Goal: Task Accomplishment & Management: Manage account settings

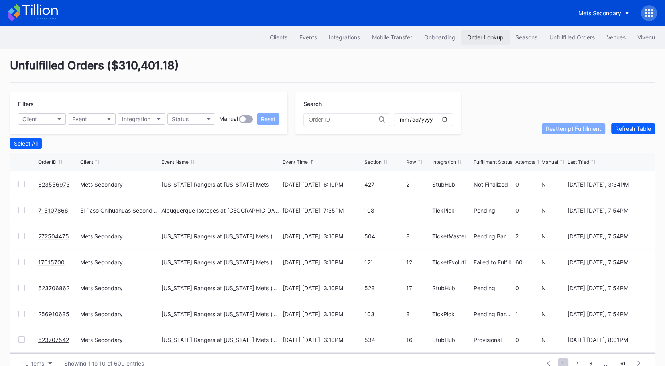
click at [497, 33] on button "Order Lookup" at bounding box center [485, 37] width 48 height 15
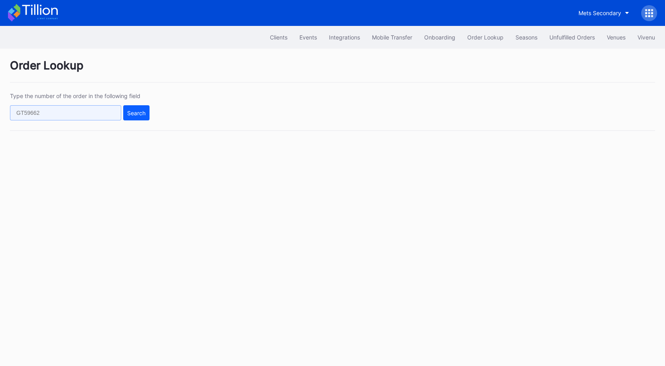
click at [96, 112] on input "text" at bounding box center [65, 112] width 111 height 15
paste input "623707755"
click at [136, 114] on div "Search" at bounding box center [136, 113] width 18 height 7
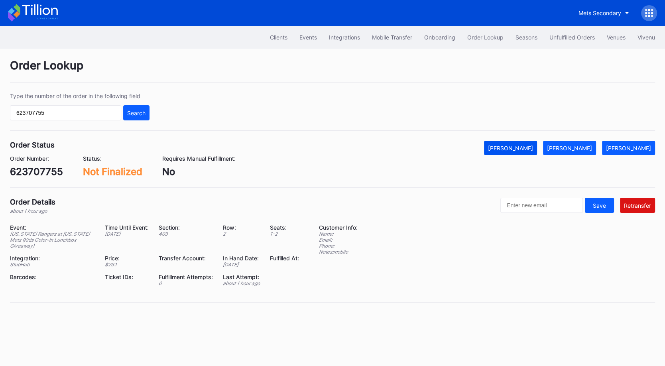
click at [537, 154] on button "[PERSON_NAME]" at bounding box center [510, 148] width 53 height 14
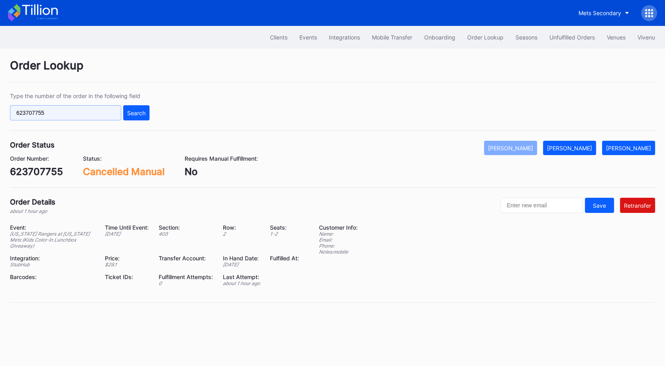
click at [83, 111] on input "623707755" at bounding box center [65, 112] width 111 height 15
paste input "8892"
type input "623708892"
click at [134, 111] on div "Search" at bounding box center [136, 113] width 18 height 7
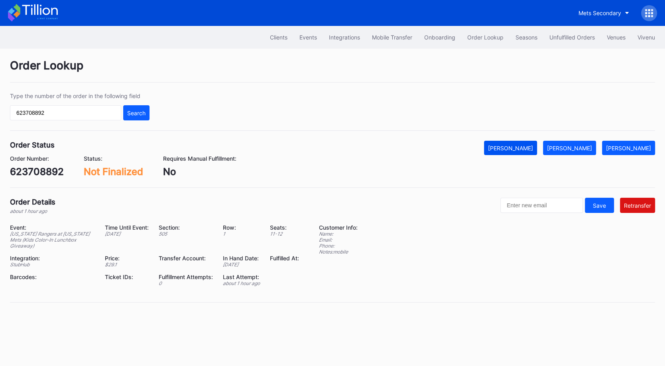
click at [517, 145] on div "[PERSON_NAME]" at bounding box center [510, 148] width 45 height 7
